Goal: Task Accomplishment & Management: Manage account settings

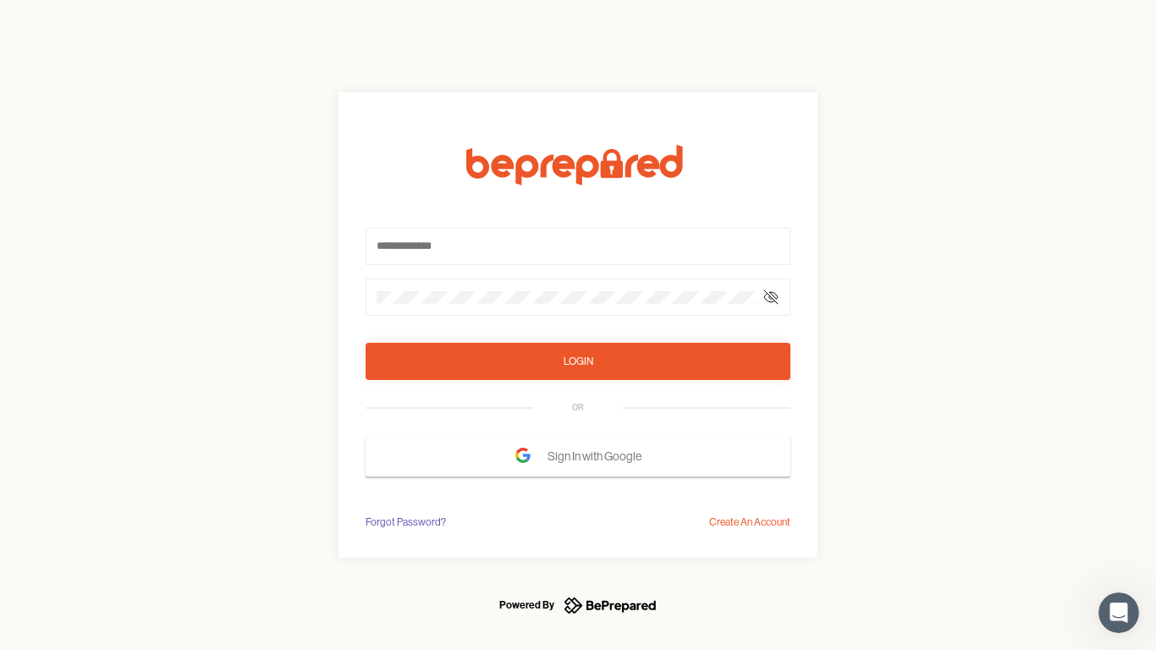
click at [578, 325] on form "Login OR Sign In with Google" at bounding box center [578, 311] width 425 height 332
click at [771, 297] on icon at bounding box center [771, 297] width 14 height 14
click at [578, 361] on div "Login" at bounding box center [578, 361] width 30 height 17
click at [578, 456] on span "Sign In with Google" at bounding box center [598, 456] width 102 height 30
click at [404, 522] on div "Forgot Password?" at bounding box center [406, 522] width 80 height 17
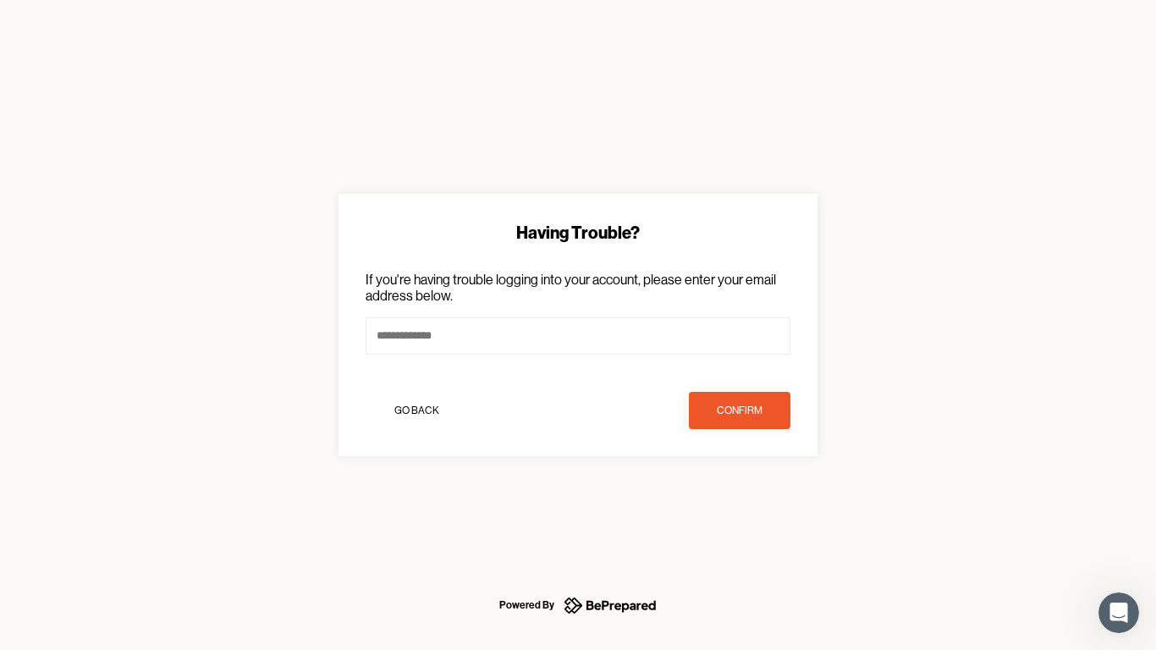
click at [750, 522] on div "Having Trouble? If you're having trouble logging into your account, please ente…" at bounding box center [578, 325] width 1156 height 650
click at [1119, 613] on icon "Open Intercom Messenger" at bounding box center [1119, 613] width 28 height 28
